Goal: Task Accomplishment & Management: Complete application form

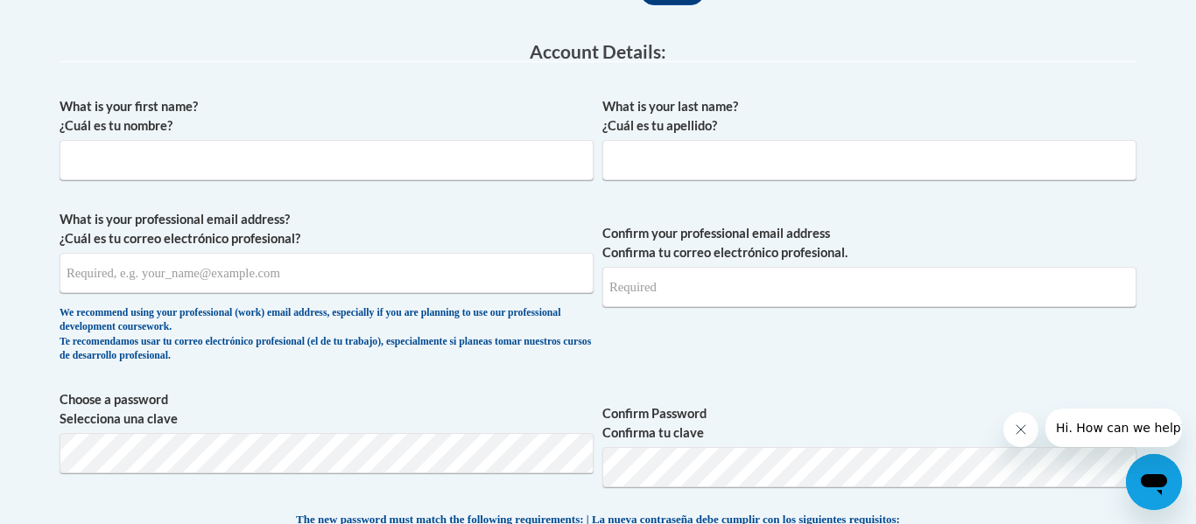
scroll to position [444, 0]
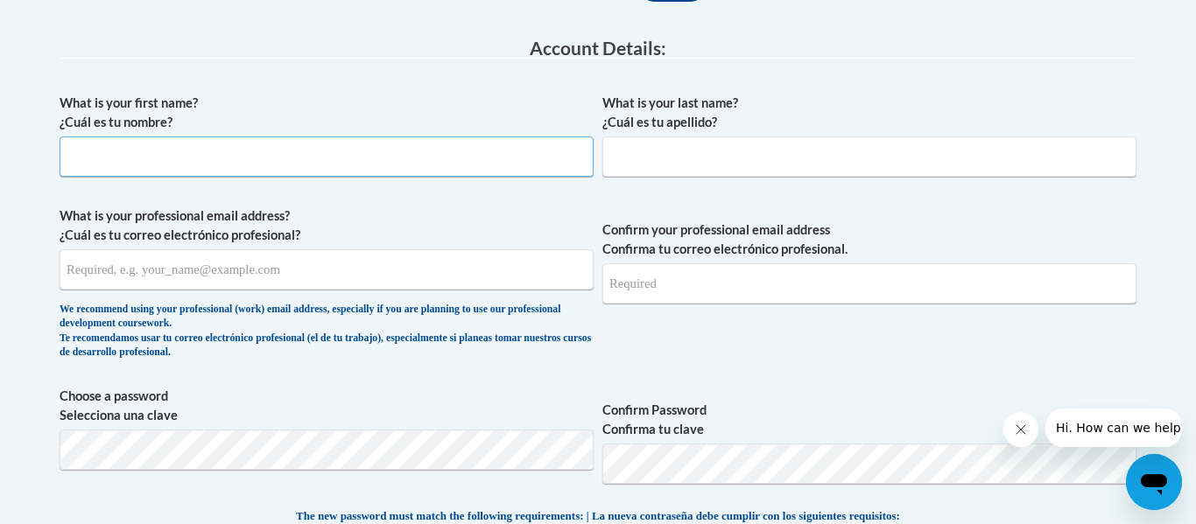
click at [418, 161] on input "What is your first name? ¿Cuál es tu nombre?" at bounding box center [327, 157] width 534 height 40
type input "Wilhelmine"
click at [794, 149] on input "What is your last name? ¿Cuál es tu apellido?" at bounding box center [869, 157] width 534 height 40
type input "Gondola"
click at [532, 279] on input "What is your professional email address? ¿Cuál es tu correo electrónico profesi…" at bounding box center [327, 270] width 534 height 40
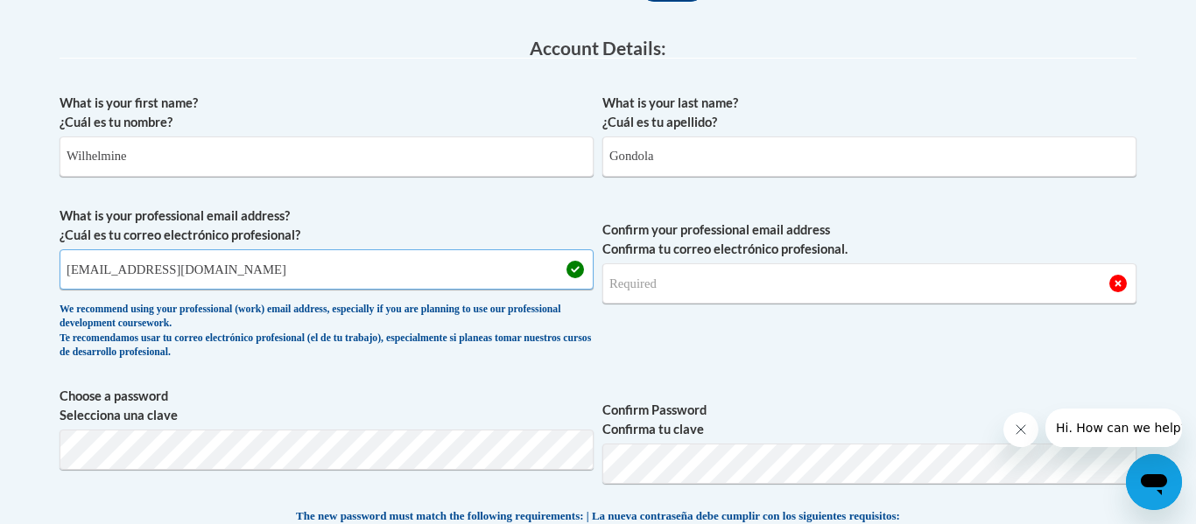
type input "[EMAIL_ADDRESS][DOMAIN_NAME]"
click at [822, 286] on input "Confirm your professional email address Confirma tu correo electrónico profesio…" at bounding box center [869, 284] width 534 height 40
type input "[EMAIL_ADDRESS][DOMAIN_NAME]"
click at [870, 327] on span "Confirm your professional email address Confirma tu correo electrónico profesio…" at bounding box center [869, 288] width 534 height 162
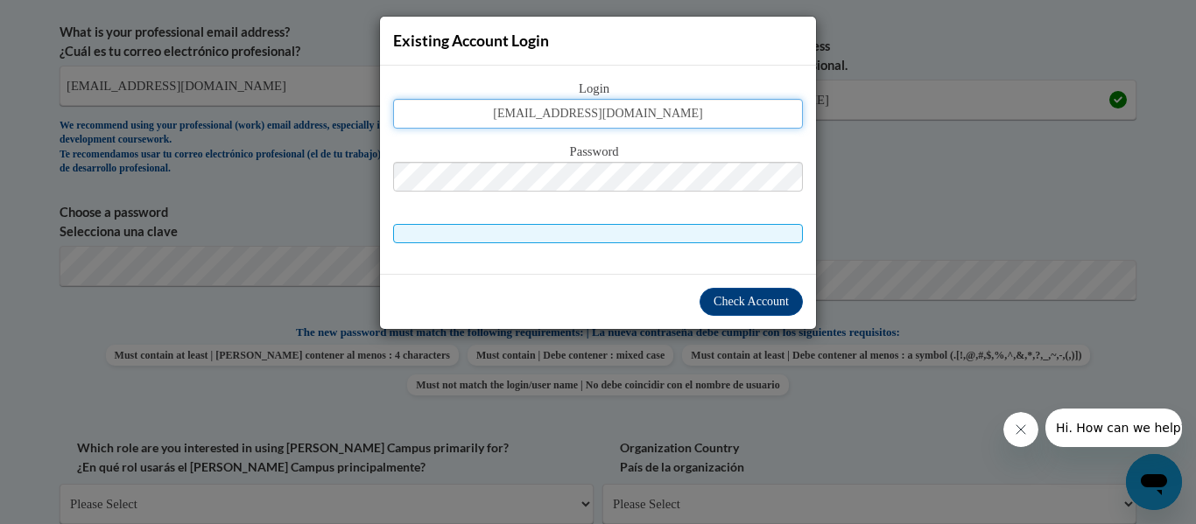
type input "[EMAIL_ADDRESS][DOMAIN_NAME]"
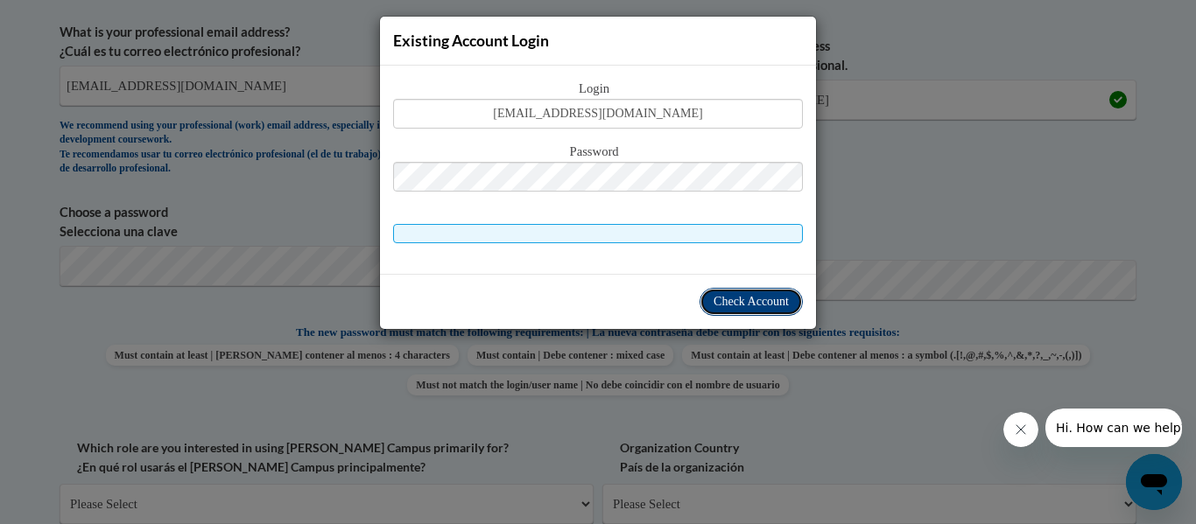
click at [721, 298] on span "Check Account" at bounding box center [751, 301] width 75 height 13
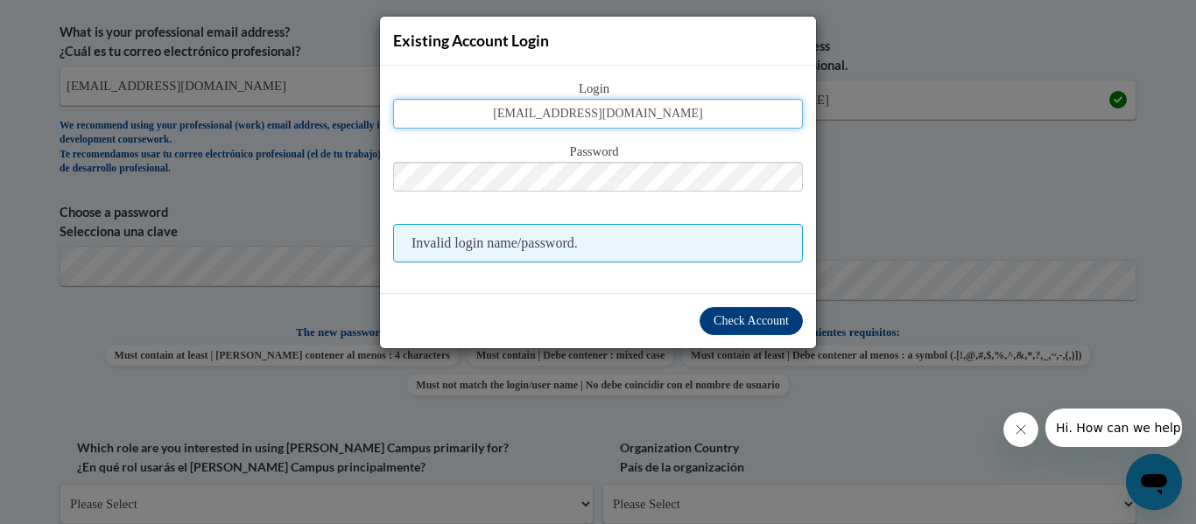
drag, startPoint x: 684, startPoint y: 102, endPoint x: 426, endPoint y: 151, distance: 262.0
click at [426, 151] on div "Login wgondola@kusd.edu Password Invalid login name/password." at bounding box center [598, 171] width 410 height 184
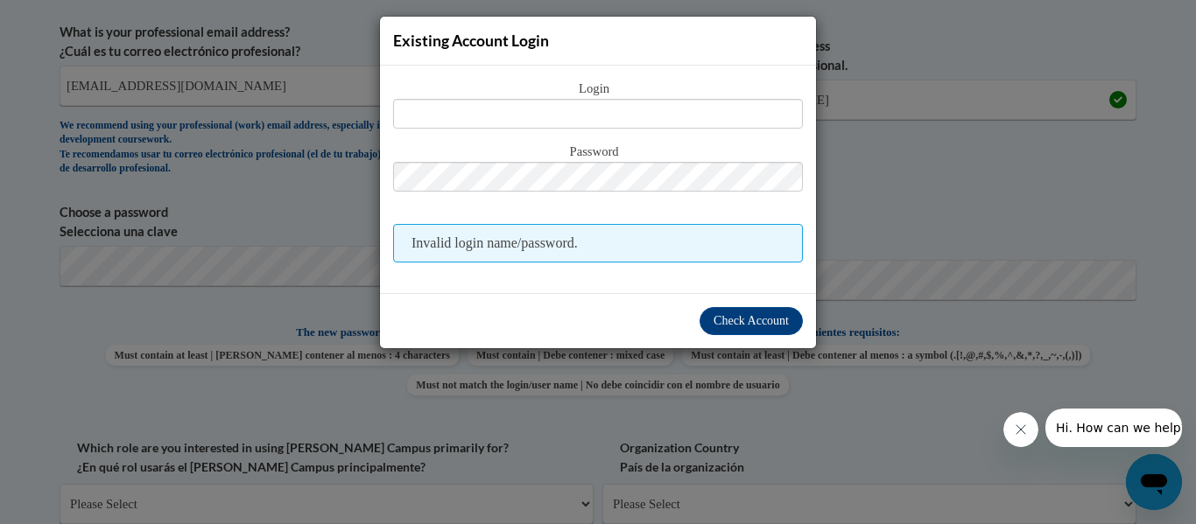
click at [913, 223] on div "Existing Account Login Login Password Invalid login name/password. Check Account" at bounding box center [598, 262] width 1196 height 524
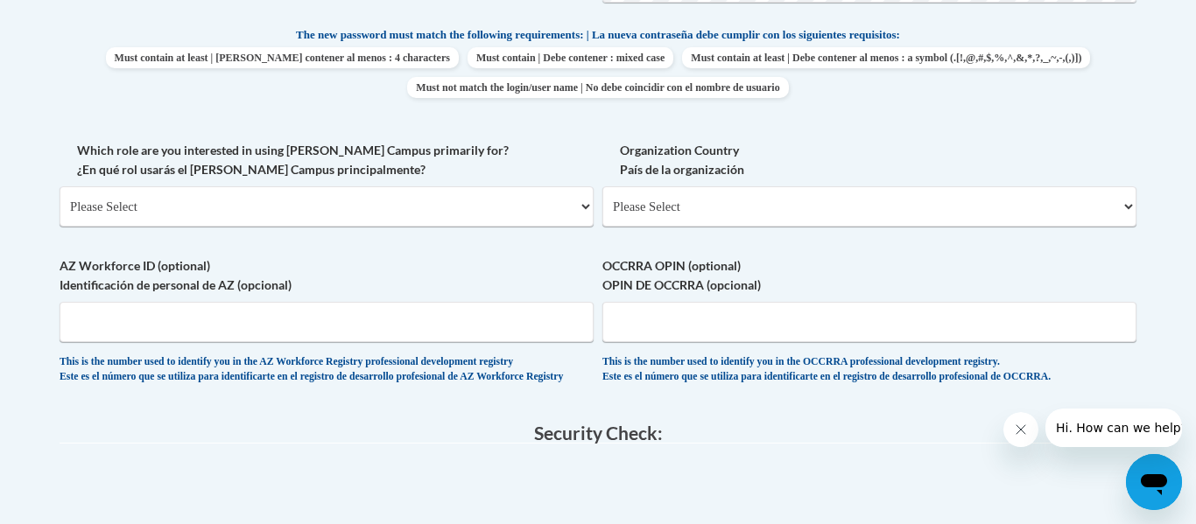
scroll to position [943, 0]
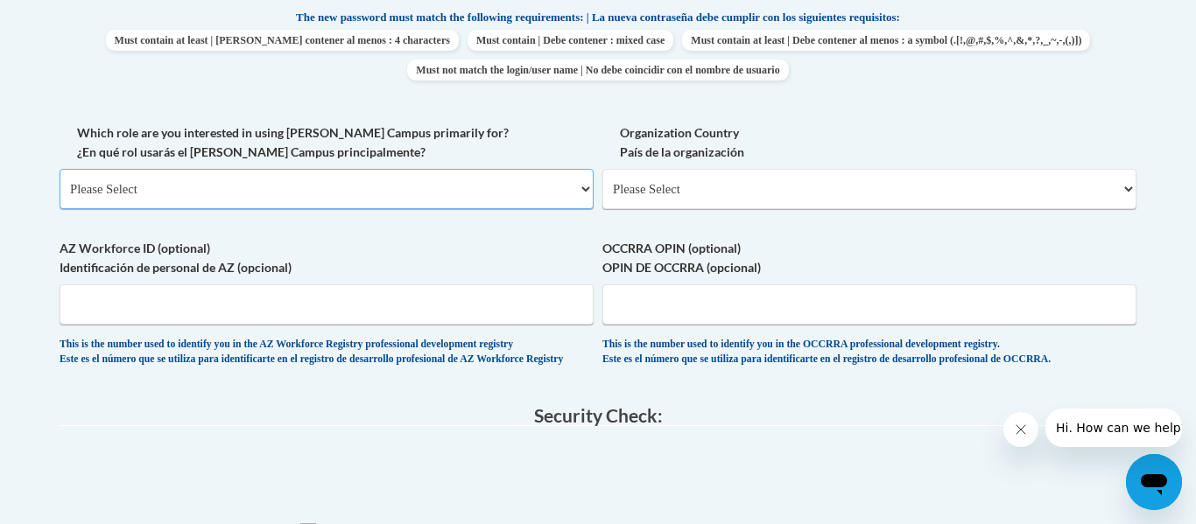
click at [253, 201] on select "Please Select College/University | Colegio/Universidad Community/Nonprofit Part…" at bounding box center [327, 189] width 534 height 40
select select "fbf2d438-af2f-41f8-98f1-81c410e29de3"
click at [60, 169] on select "Please Select College/University | Colegio/Universidad Community/Nonprofit Part…" at bounding box center [327, 189] width 534 height 40
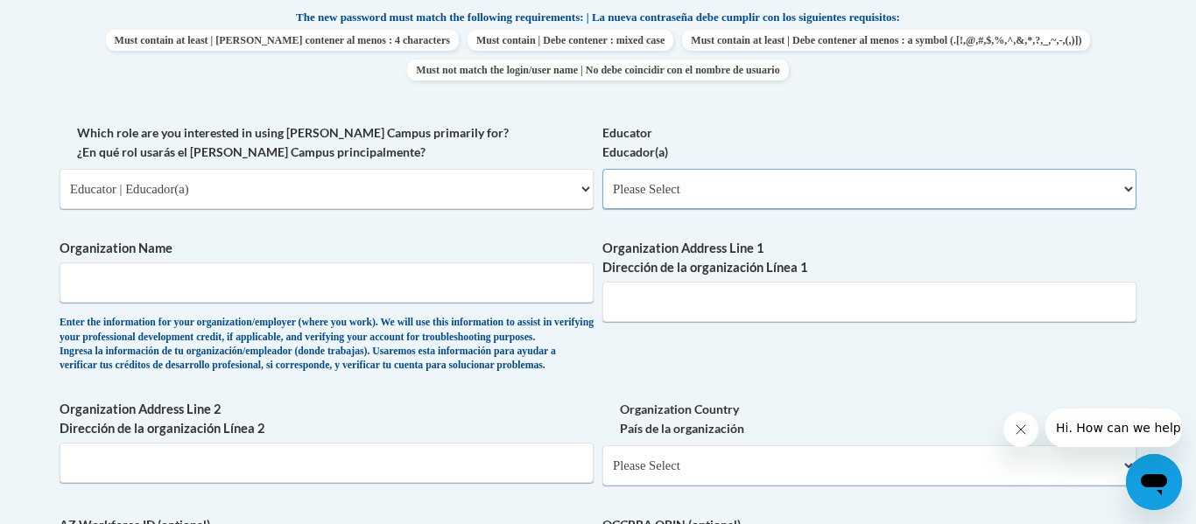
click at [671, 181] on select "Please Select Early Learning/Daycare Teacher/Family Home Care Provider | Maestr…" at bounding box center [869, 189] width 534 height 40
select select "8e40623d-54d0-45cd-9f92-5df65cd3f8cf"
click at [602, 169] on select "Please Select Early Learning/Daycare Teacher/Family Home Care Provider | Maestr…" at bounding box center [869, 189] width 534 height 40
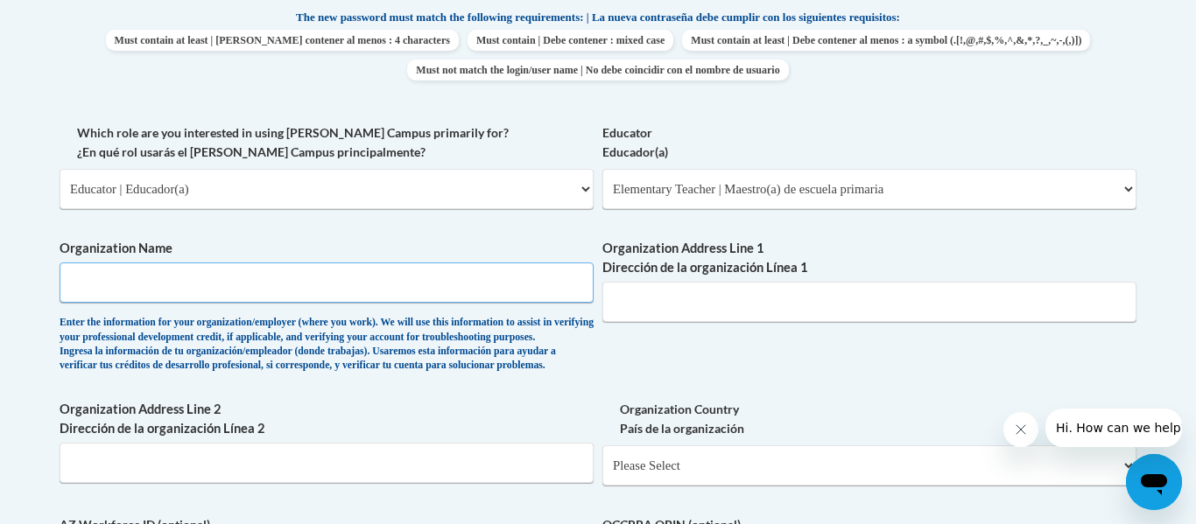
click at [440, 286] on input "Organization Name" at bounding box center [327, 283] width 534 height 40
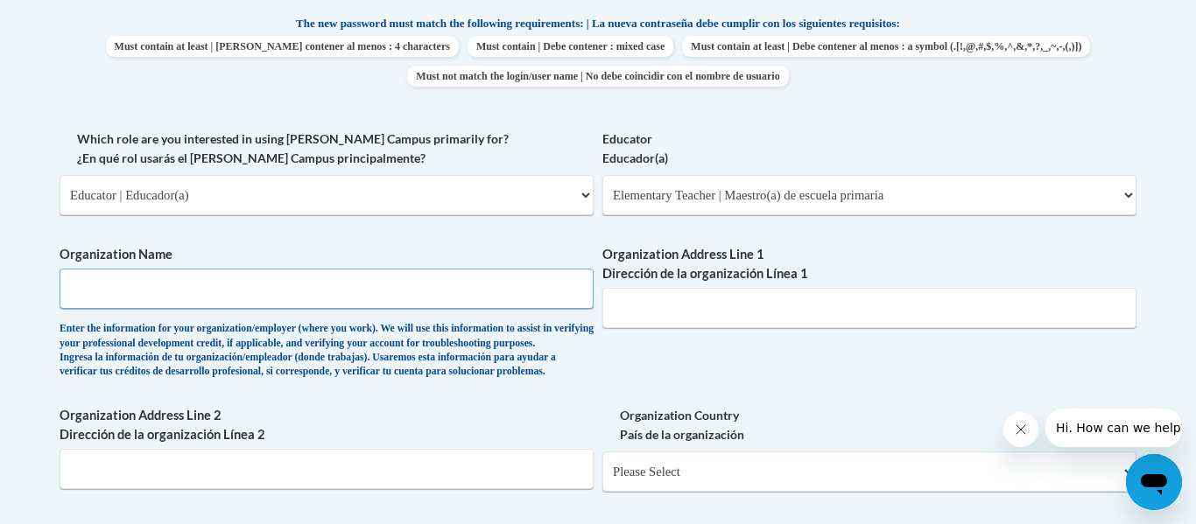
scroll to position [941, 0]
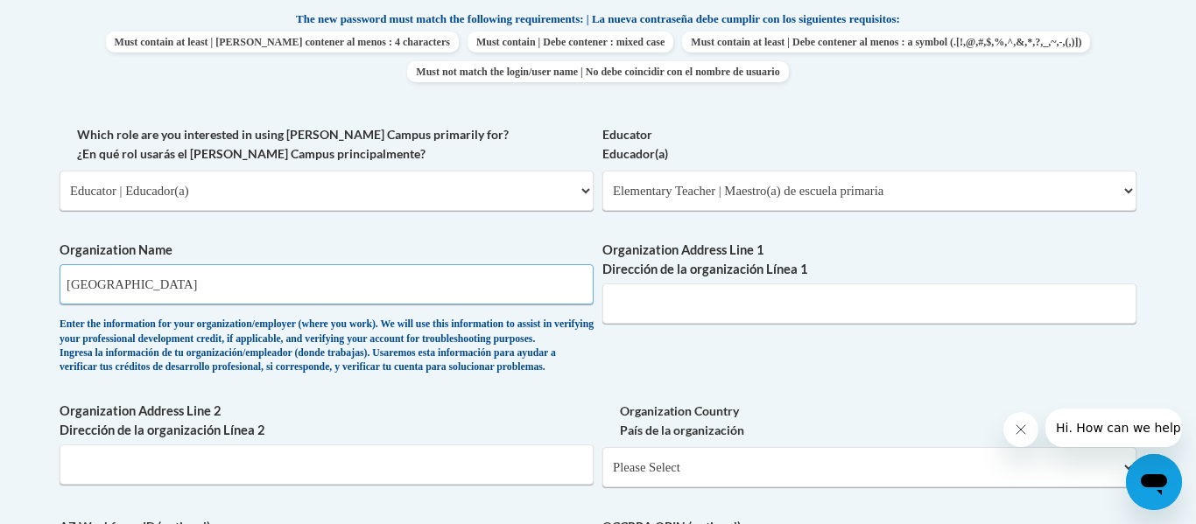
type input "[GEOGRAPHIC_DATA]"
click at [700, 295] on input "Organization Address Line 1 Dirección de la organización Línea 1" at bounding box center [869, 304] width 534 height 40
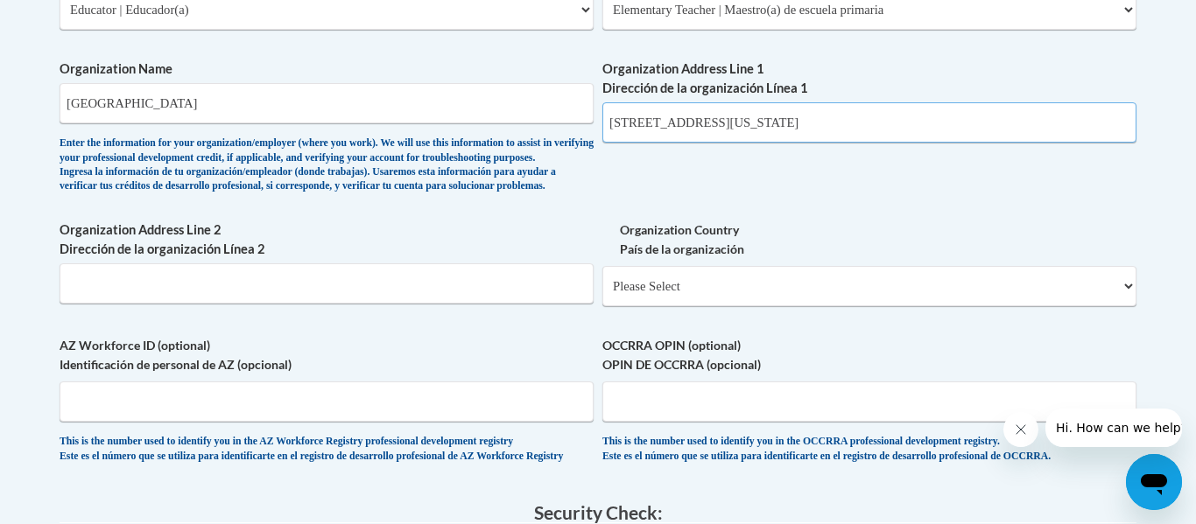
scroll to position [1155, 0]
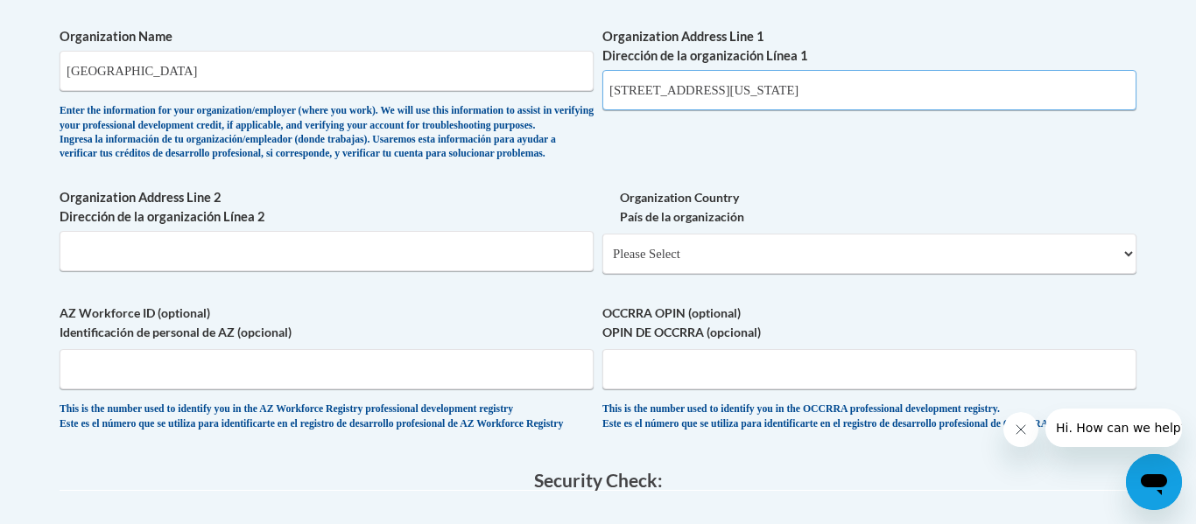
type input "[STREET_ADDRESS][US_STATE]"
click at [762, 274] on select "Please Select United States | Estados Unidos Outside of the United States | Fue…" at bounding box center [869, 254] width 534 height 40
select select "ad49bcad-a171-4b2e-b99c-48b446064914"
click at [602, 262] on select "Please Select United States | Estados Unidos Outside of the United States | Fue…" at bounding box center [869, 254] width 534 height 40
select select
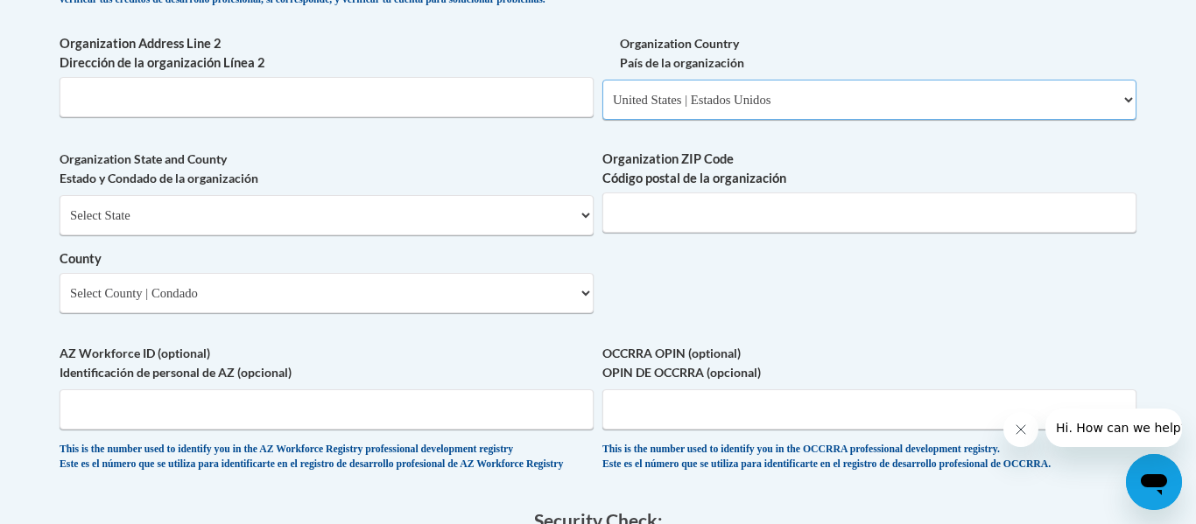
scroll to position [1313, 0]
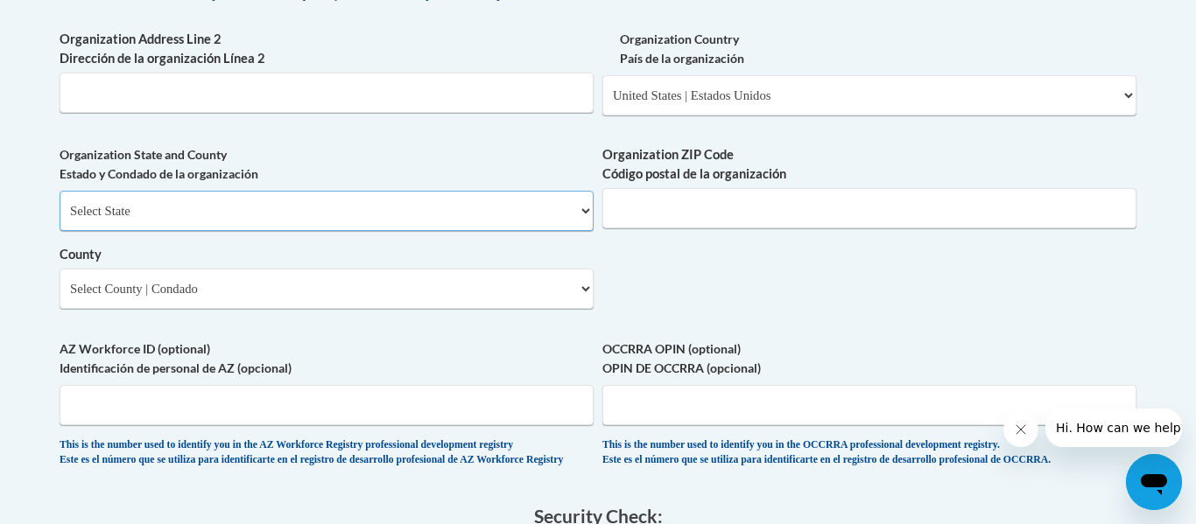
click at [524, 231] on select "Select State Alabama Alaska Arizona Arkansas California Colorado Connecticut De…" at bounding box center [327, 211] width 534 height 40
select select "Wisconsin"
click at [60, 220] on select "Select State Alabama Alaska Arizona Arkansas California Colorado Connecticut De…" at bounding box center [327, 211] width 534 height 40
click at [461, 305] on select "Select County Adams Ashland Barron Bayfield Brown Buffalo Burnett Calumet Chipp…" at bounding box center [327, 289] width 534 height 40
select select "Kenosha"
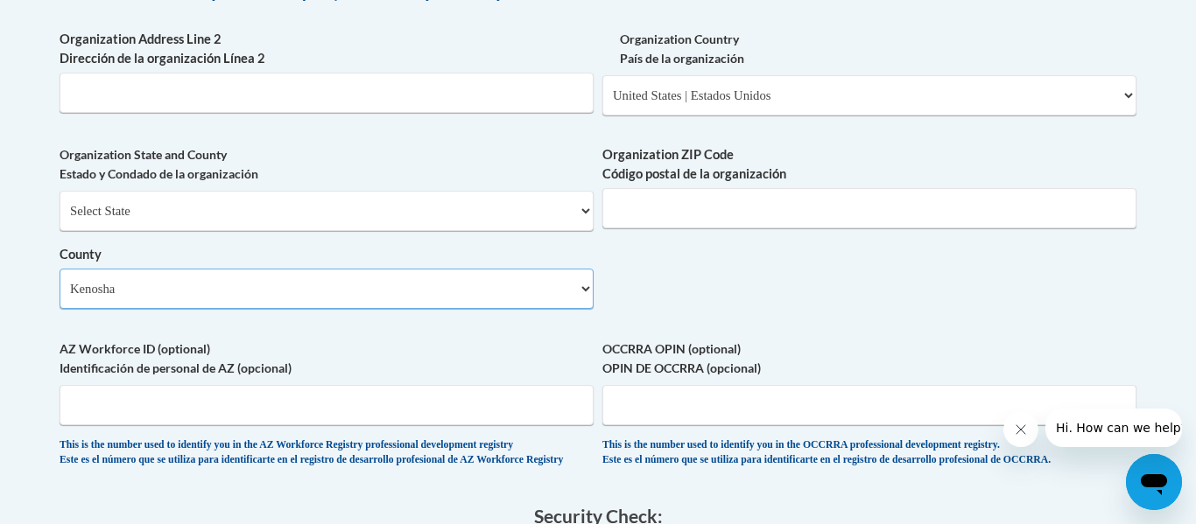
click at [60, 298] on select "Select County Adams Ashland Barron Bayfield Brown Buffalo Burnett Calumet Chipp…" at bounding box center [327, 289] width 534 height 40
click at [664, 229] on input "Organization ZIP Code Código postal de la organización" at bounding box center [869, 208] width 534 height 40
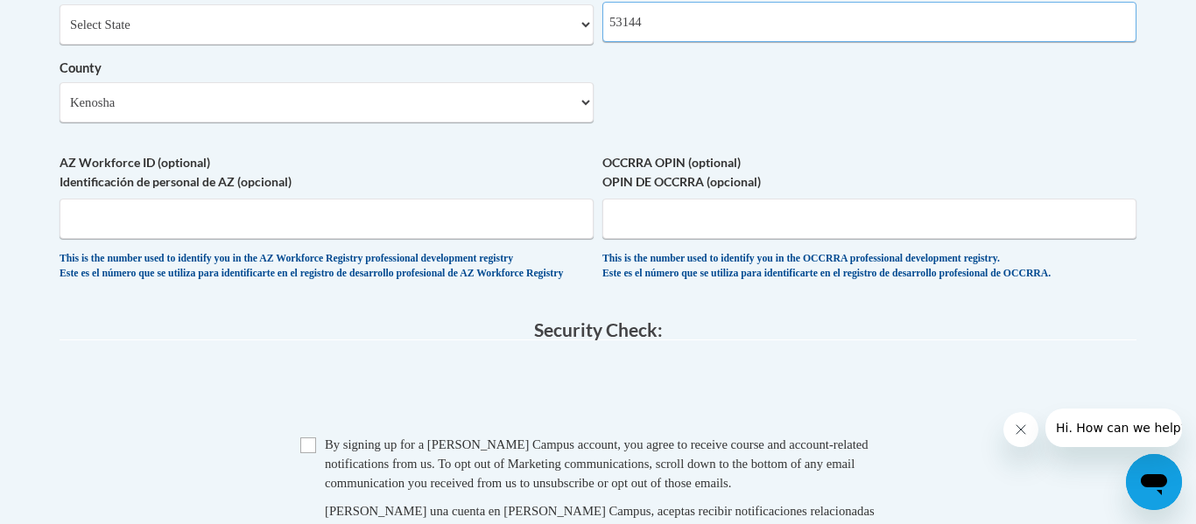
scroll to position [1613, 0]
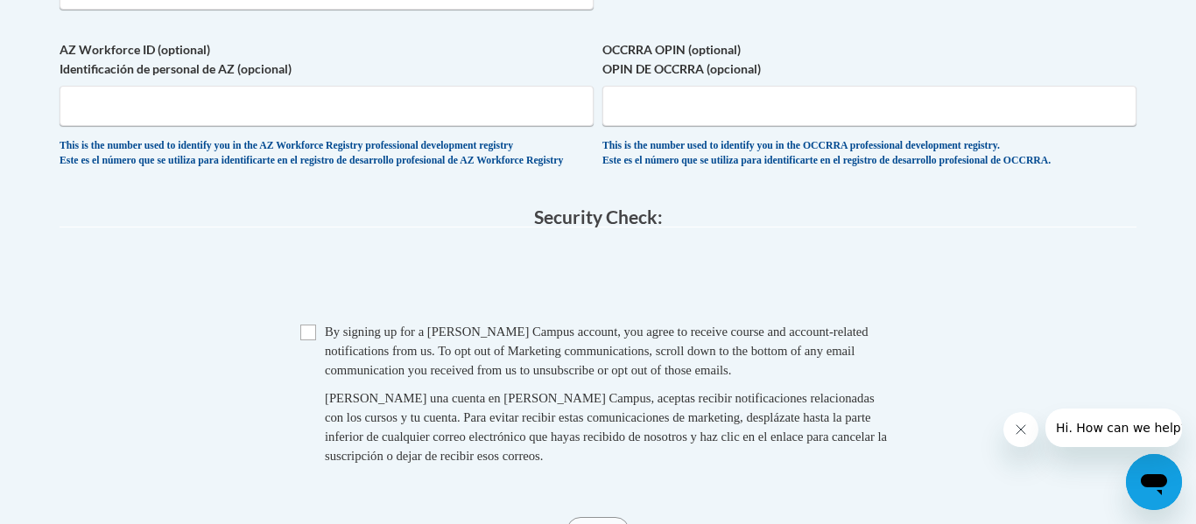
type input "53144"
click at [313, 341] on input "Checkbox" at bounding box center [308, 333] width 16 height 16
checkbox input "true"
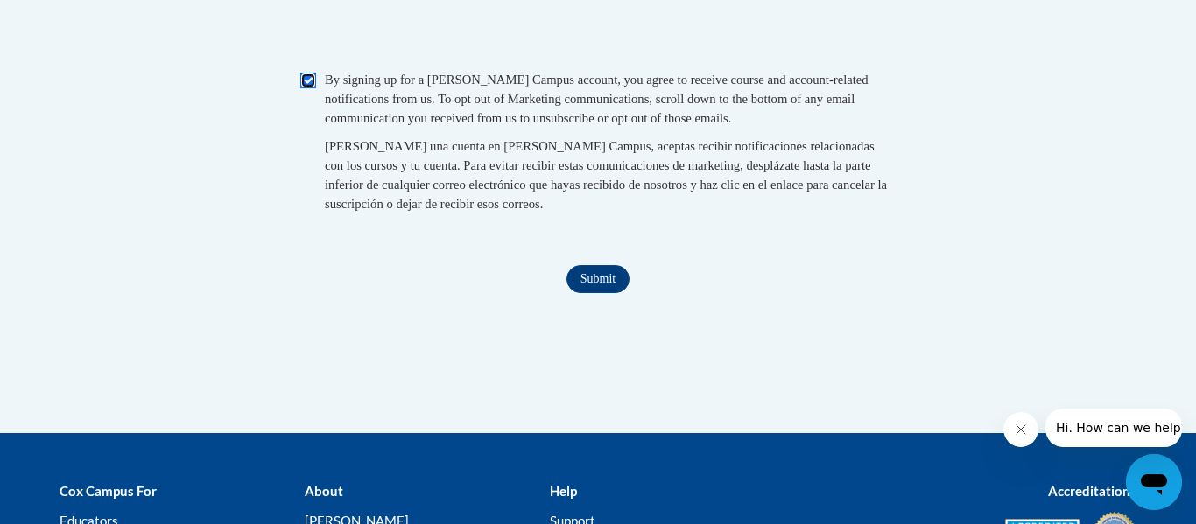
scroll to position [1909, 0]
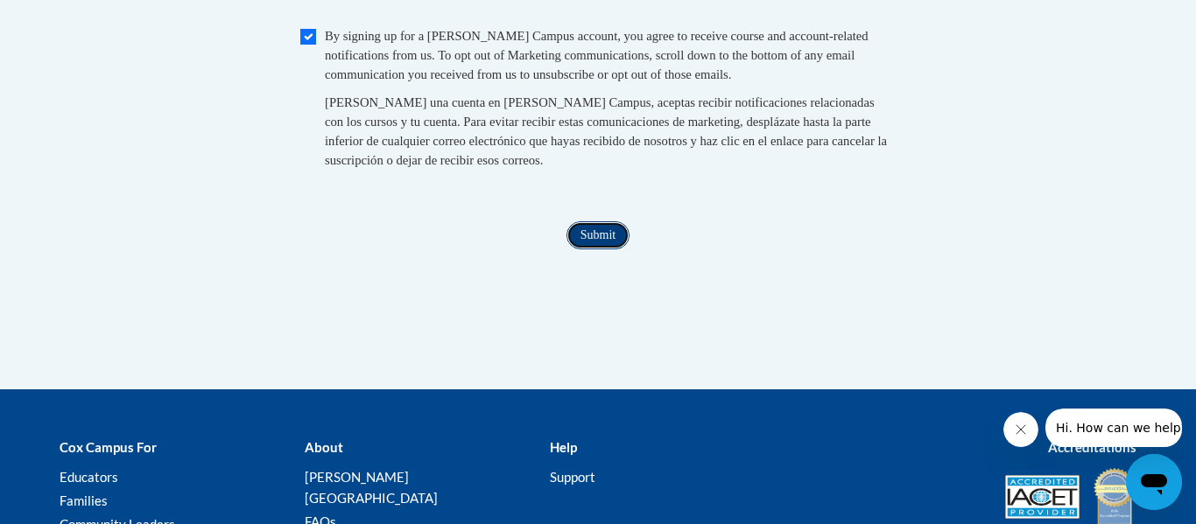
click at [596, 250] on input "Submit" at bounding box center [597, 236] width 63 height 28
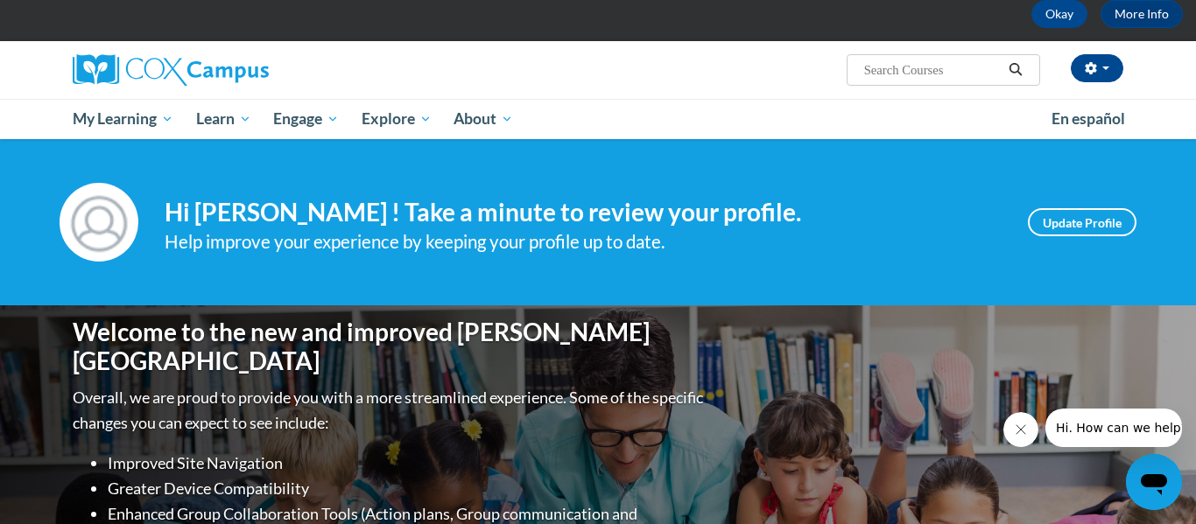
scroll to position [134, 0]
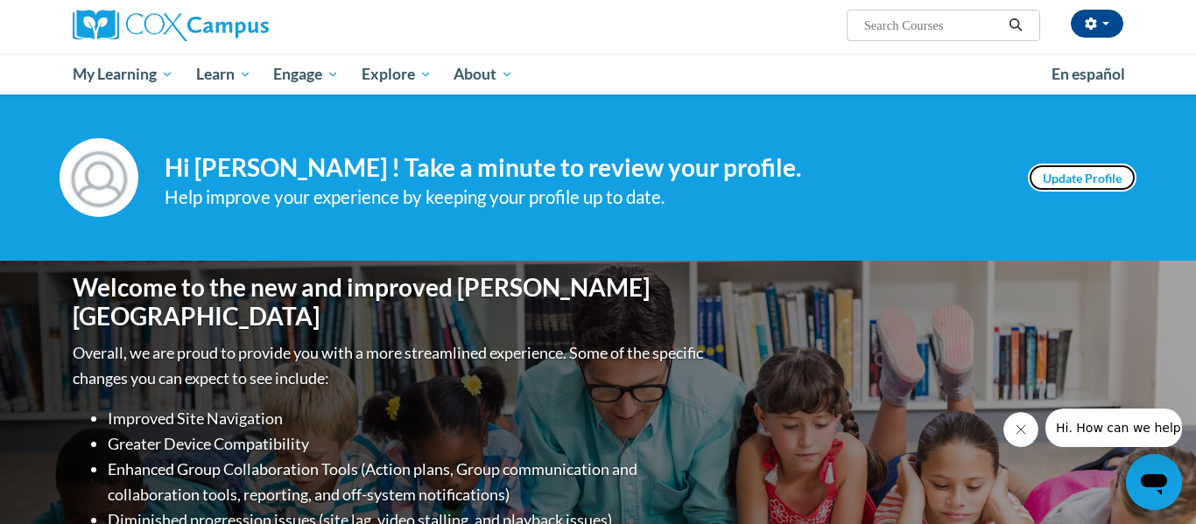
click at [1113, 178] on link "Update Profile" at bounding box center [1082, 178] width 109 height 28
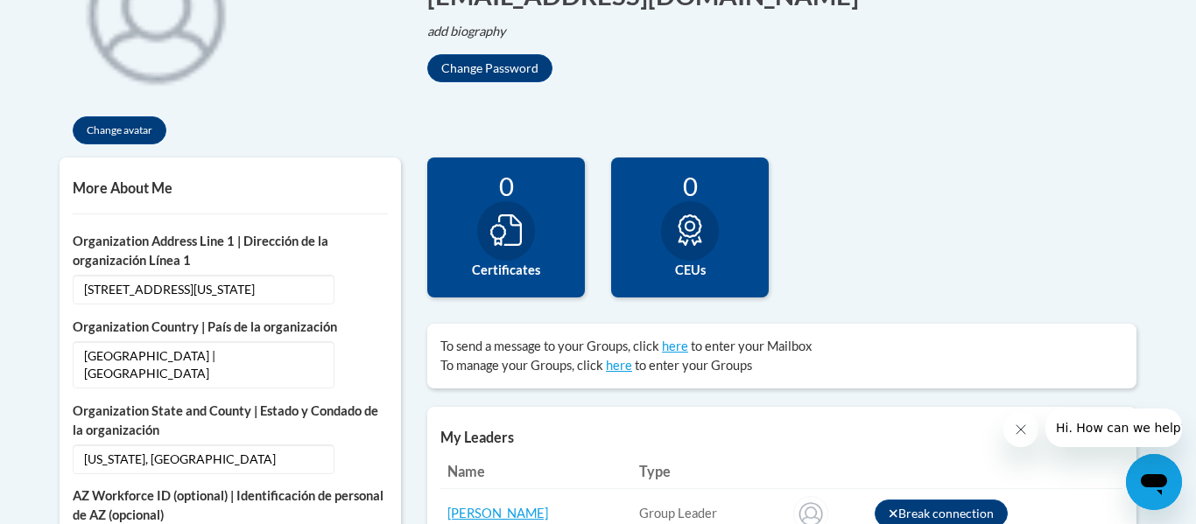
scroll to position [356, 0]
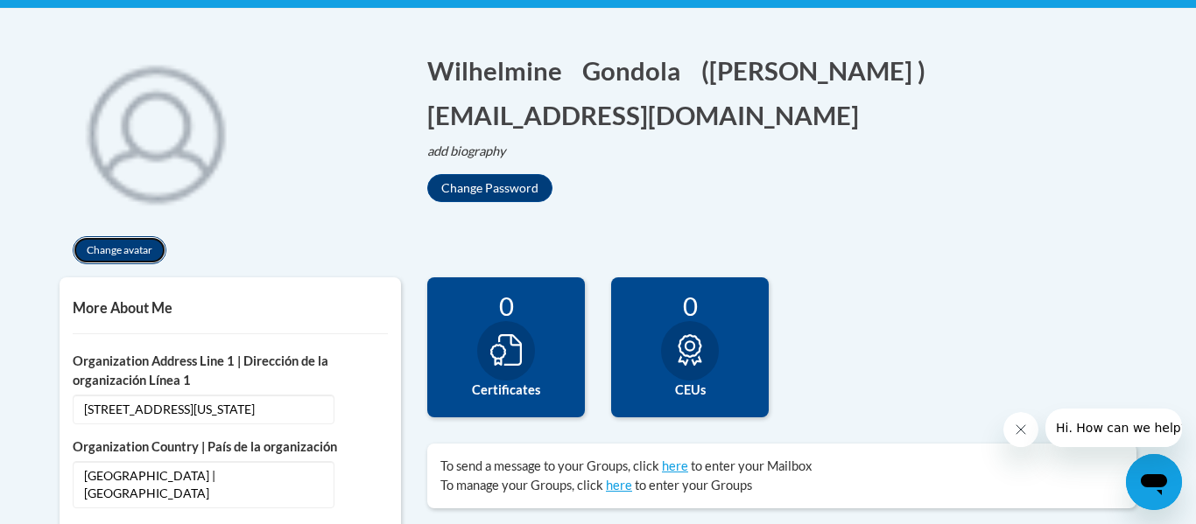
click at [144, 252] on button "Change avatar" at bounding box center [120, 250] width 94 height 28
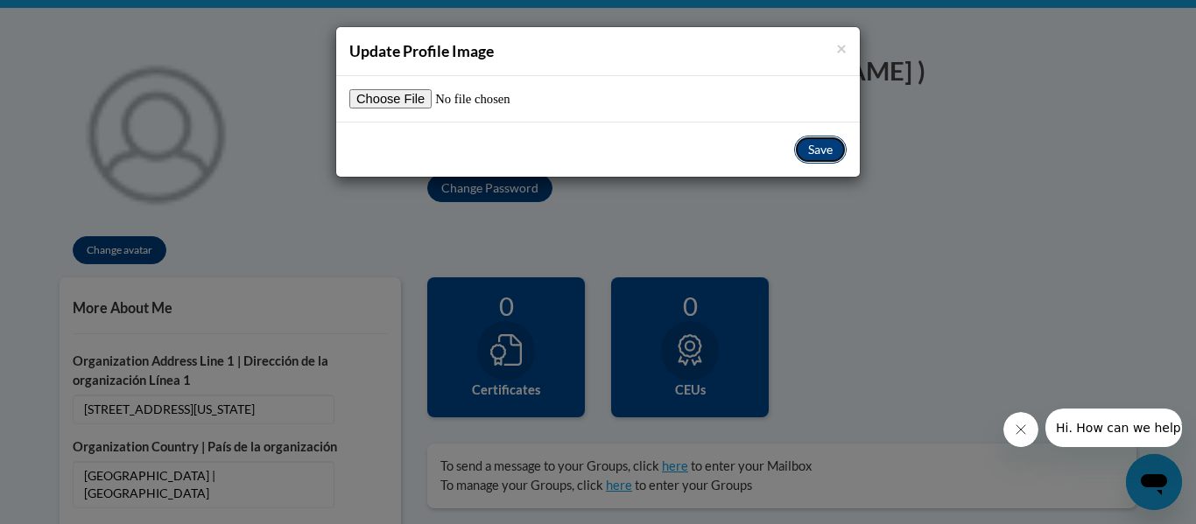
click at [794, 148] on button "Save" at bounding box center [820, 150] width 53 height 28
